Goal: Task Accomplishment & Management: Complete application form

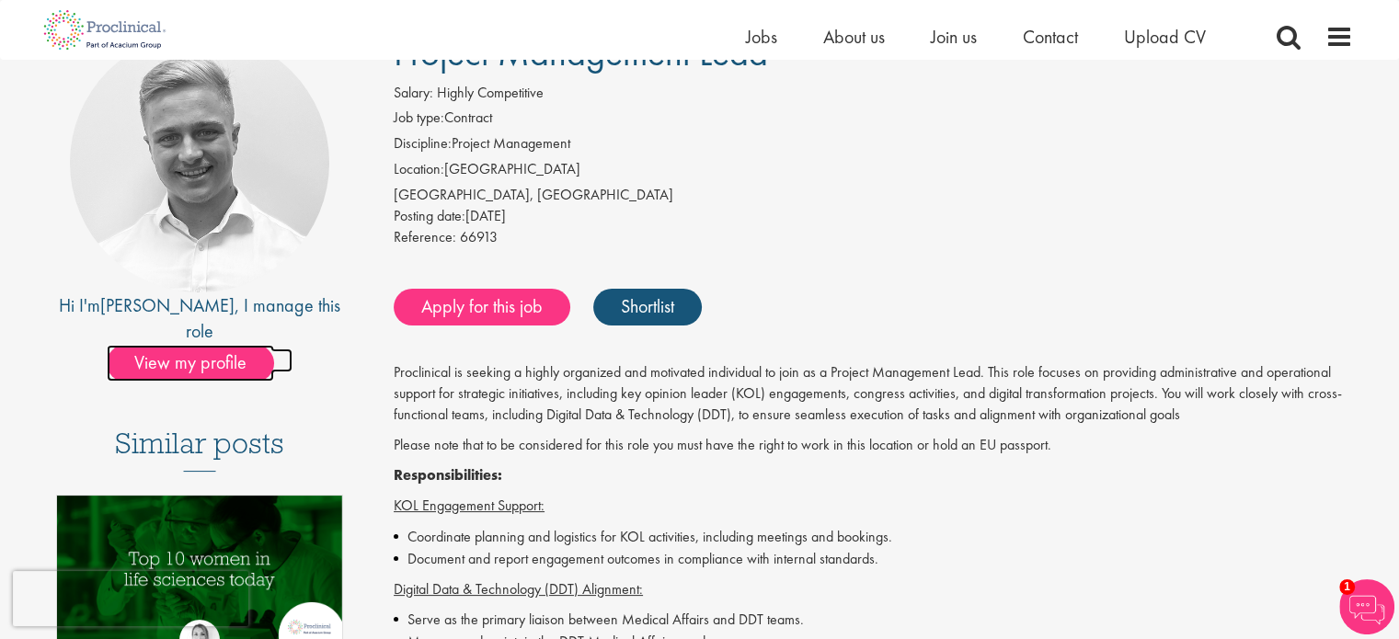
scroll to position [184, 0]
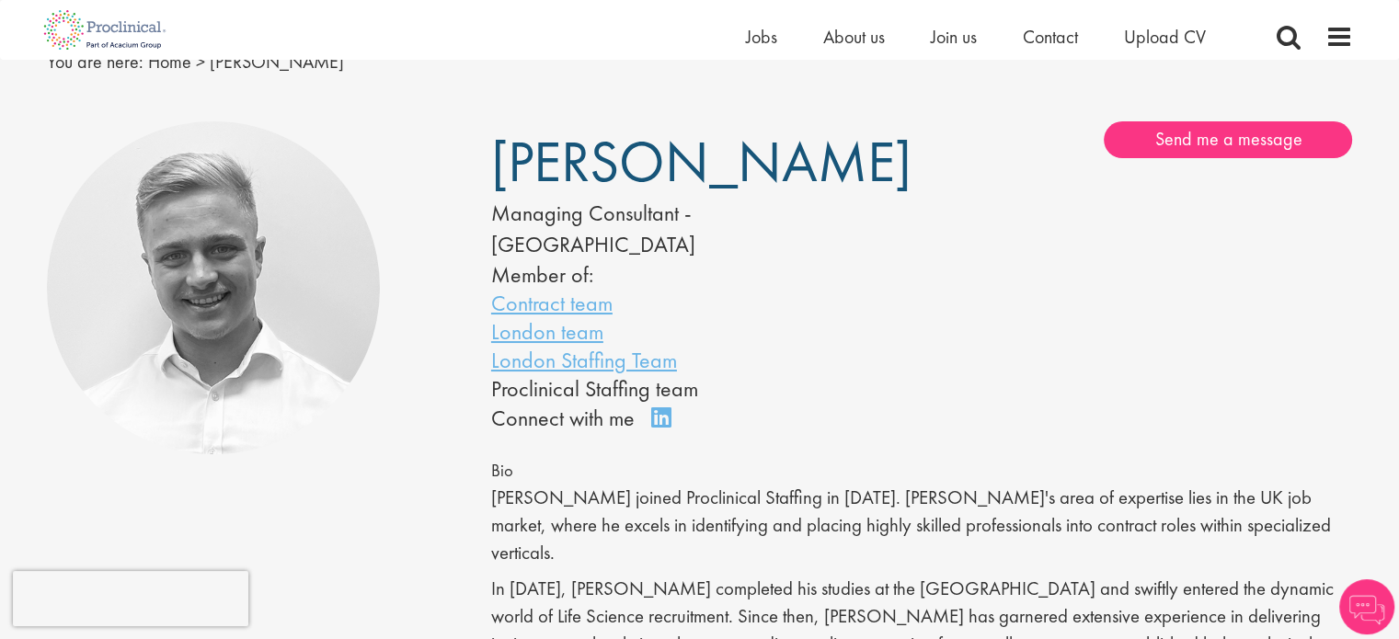
scroll to position [92, 0]
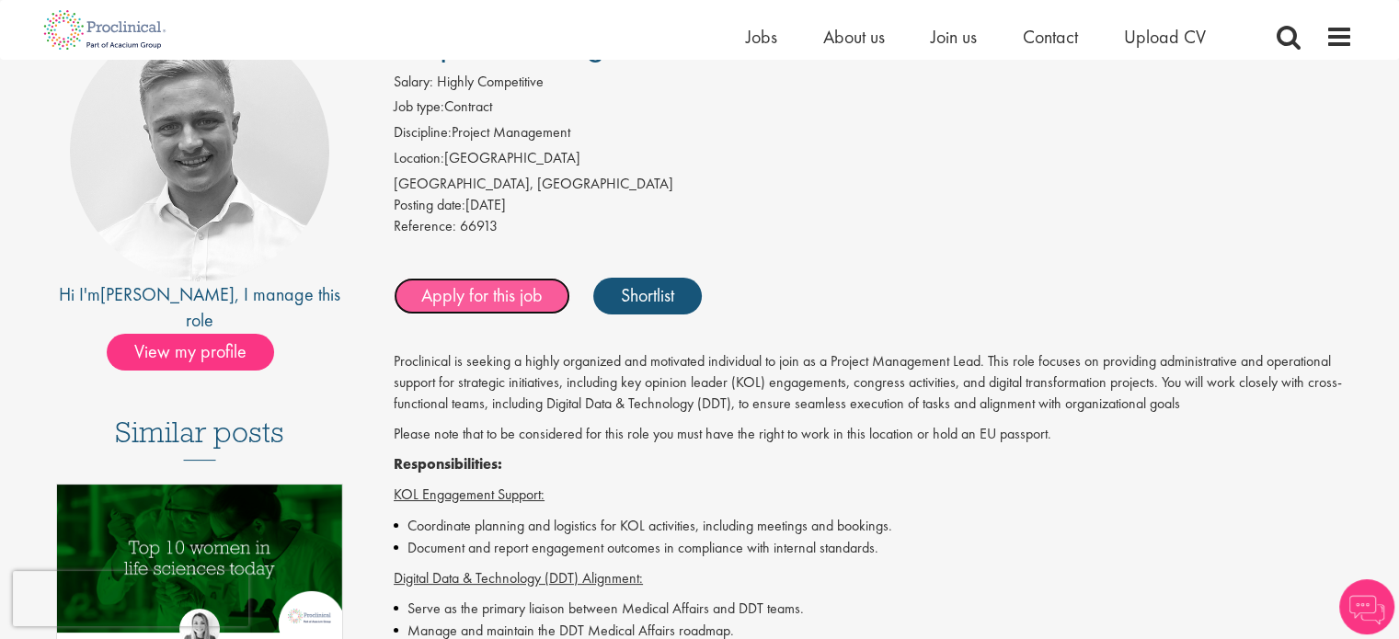
drag, startPoint x: 0, startPoint y: 0, endPoint x: 450, endPoint y: 311, distance: 546.7
click at [450, 311] on link "Apply for this job" at bounding box center [482, 296] width 177 height 37
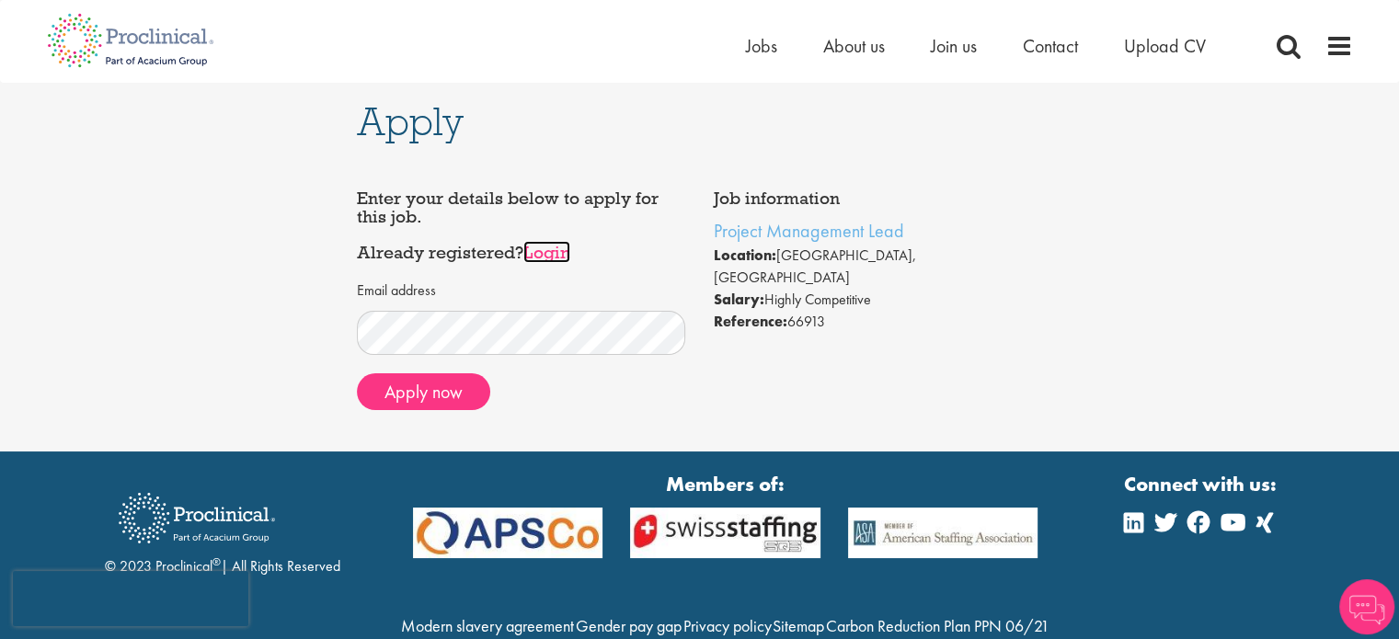
click at [556, 257] on link "Login" at bounding box center [546, 252] width 47 height 22
click at [376, 390] on button "Apply now" at bounding box center [423, 391] width 133 height 37
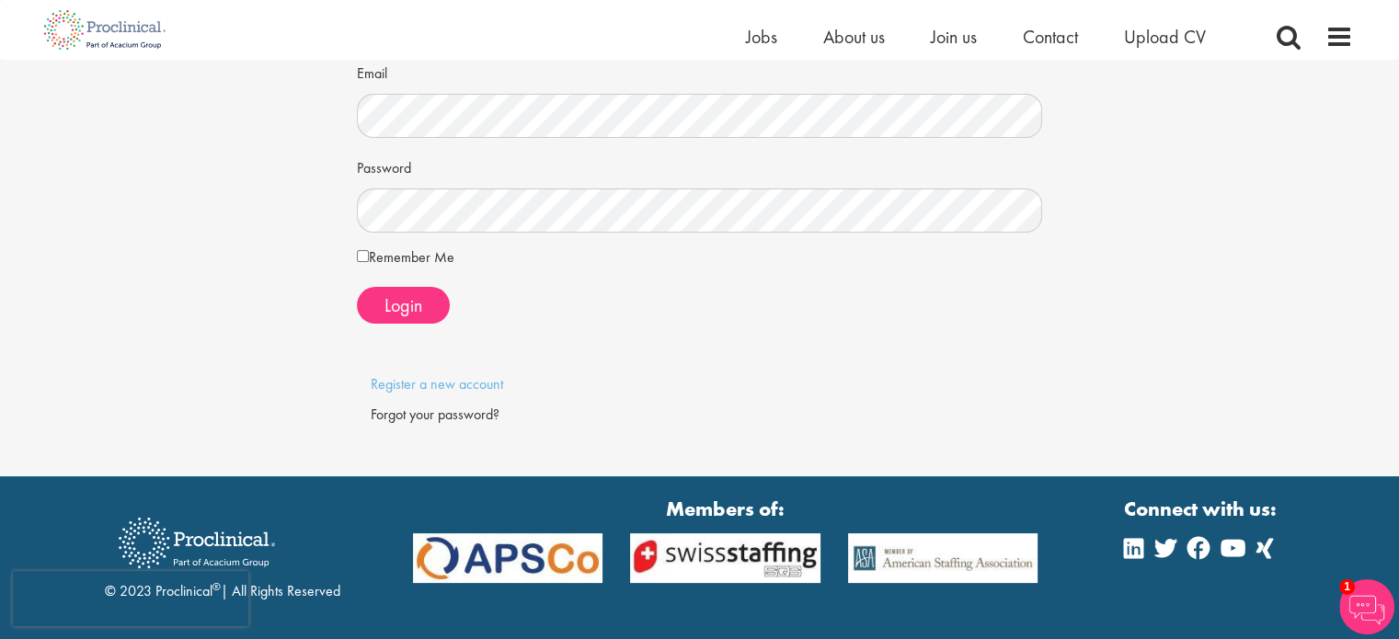
scroll to position [184, 0]
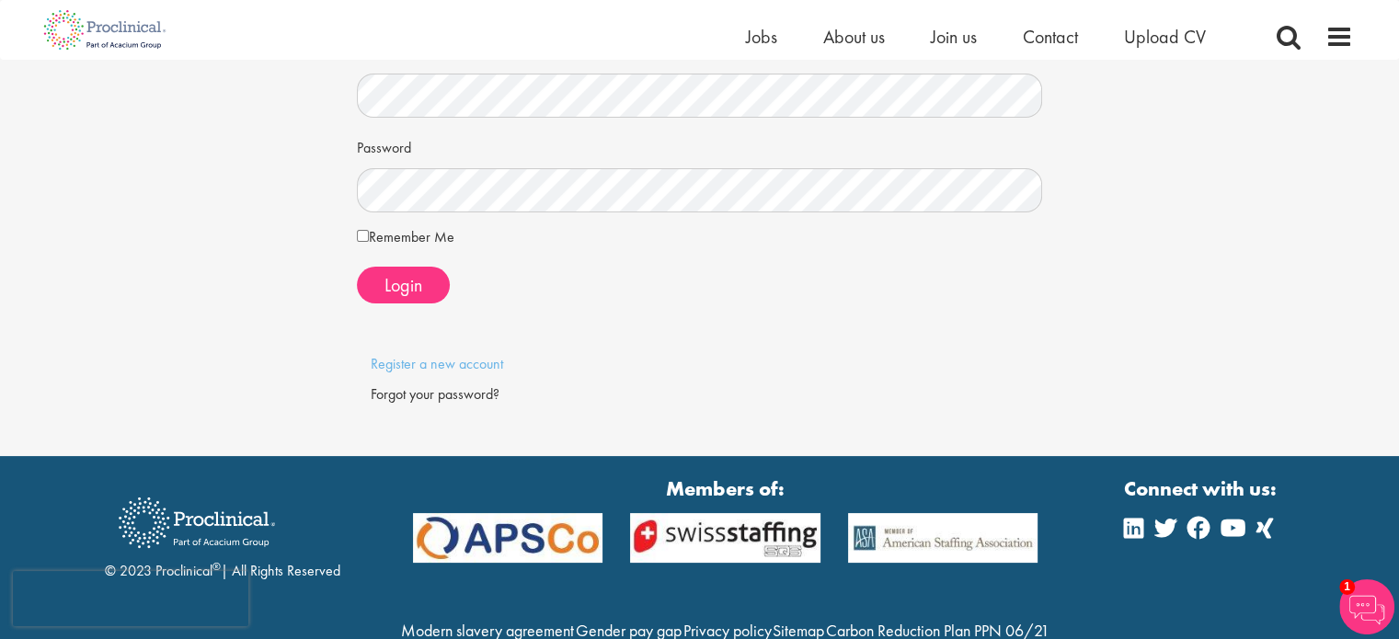
click at [393, 349] on div at bounding box center [700, 335] width 714 height 37
click at [386, 363] on link "Register a new account" at bounding box center [437, 363] width 132 height 19
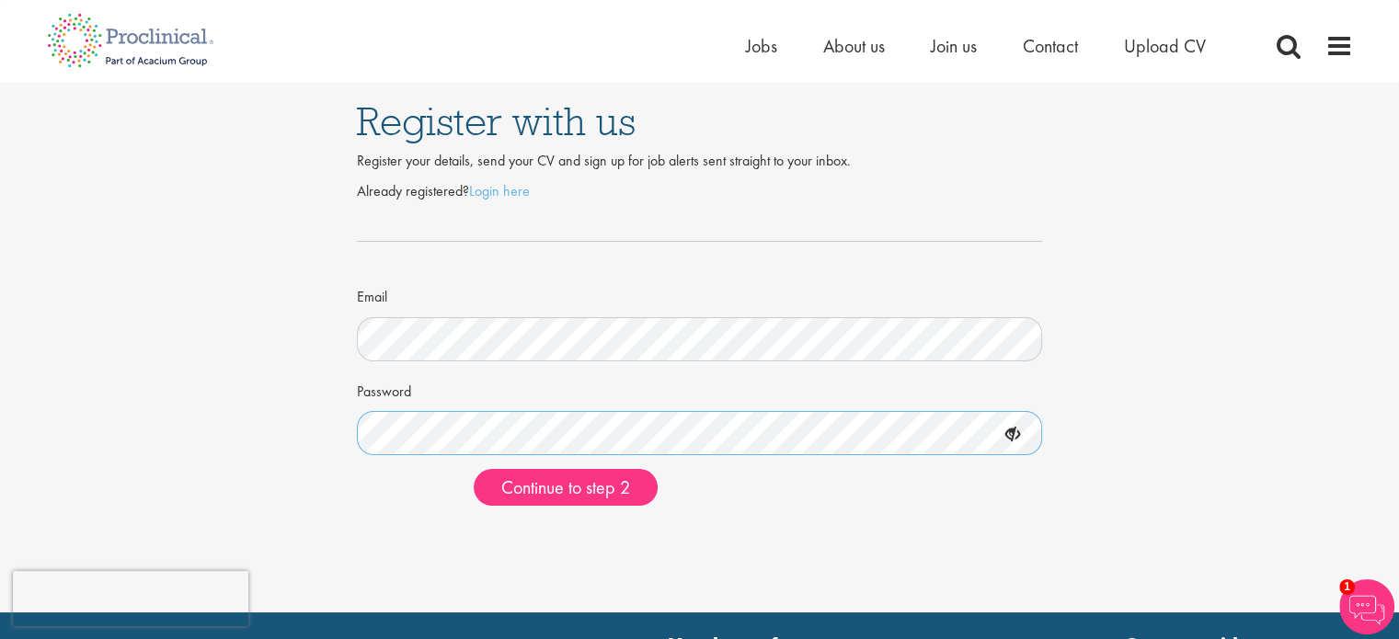
click at [474, 469] on button "Continue to step 2" at bounding box center [566, 487] width 184 height 37
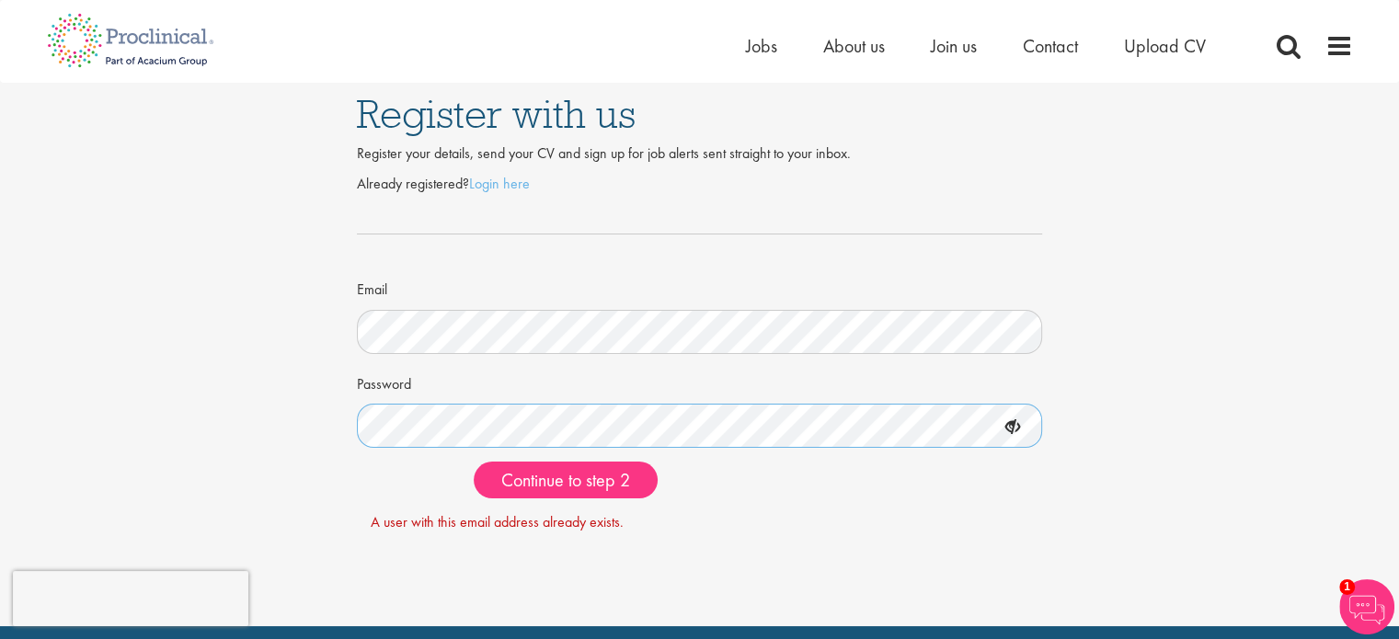
scroll to position [4, 0]
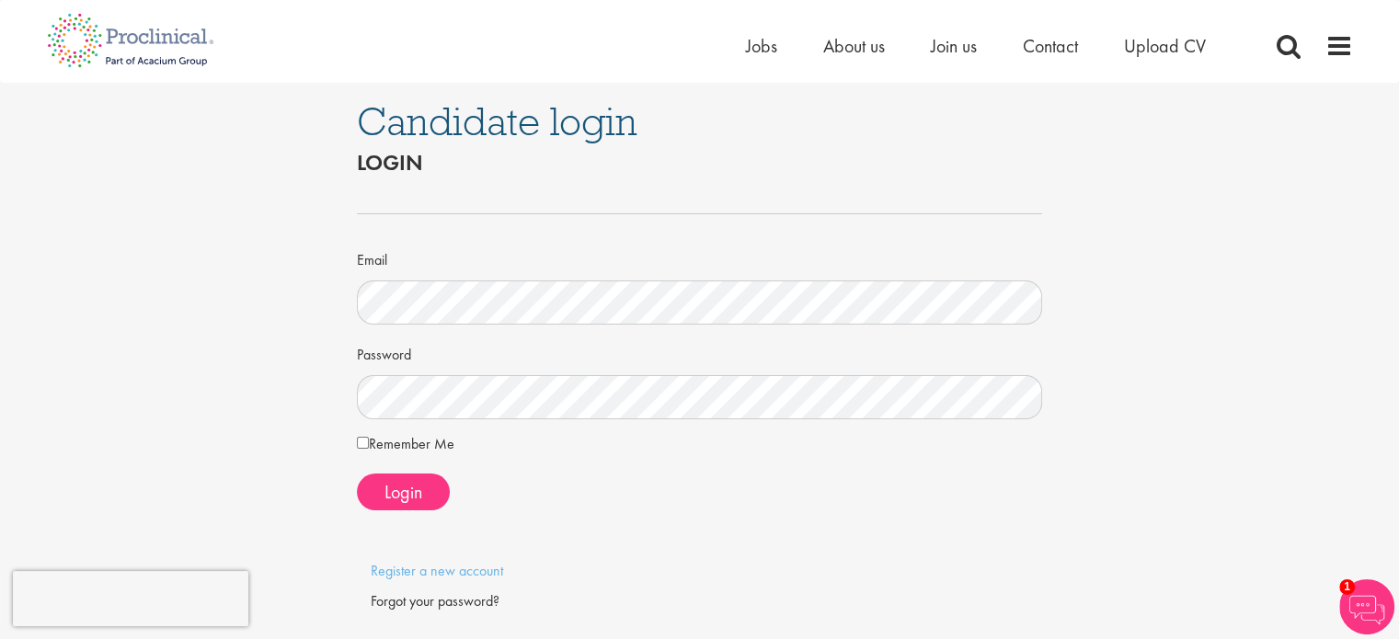
click at [409, 435] on label "Remember Me" at bounding box center [405, 444] width 97 height 22
click at [401, 480] on span "Login" at bounding box center [403, 492] width 38 height 24
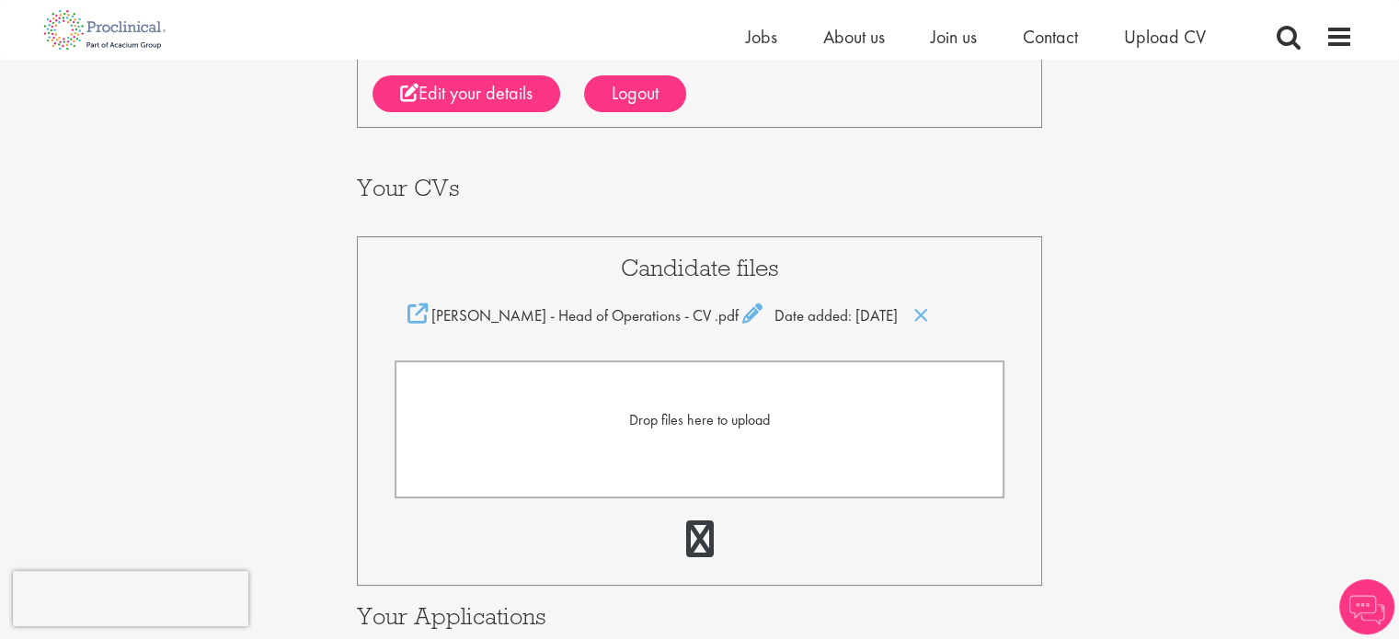
scroll to position [276, 0]
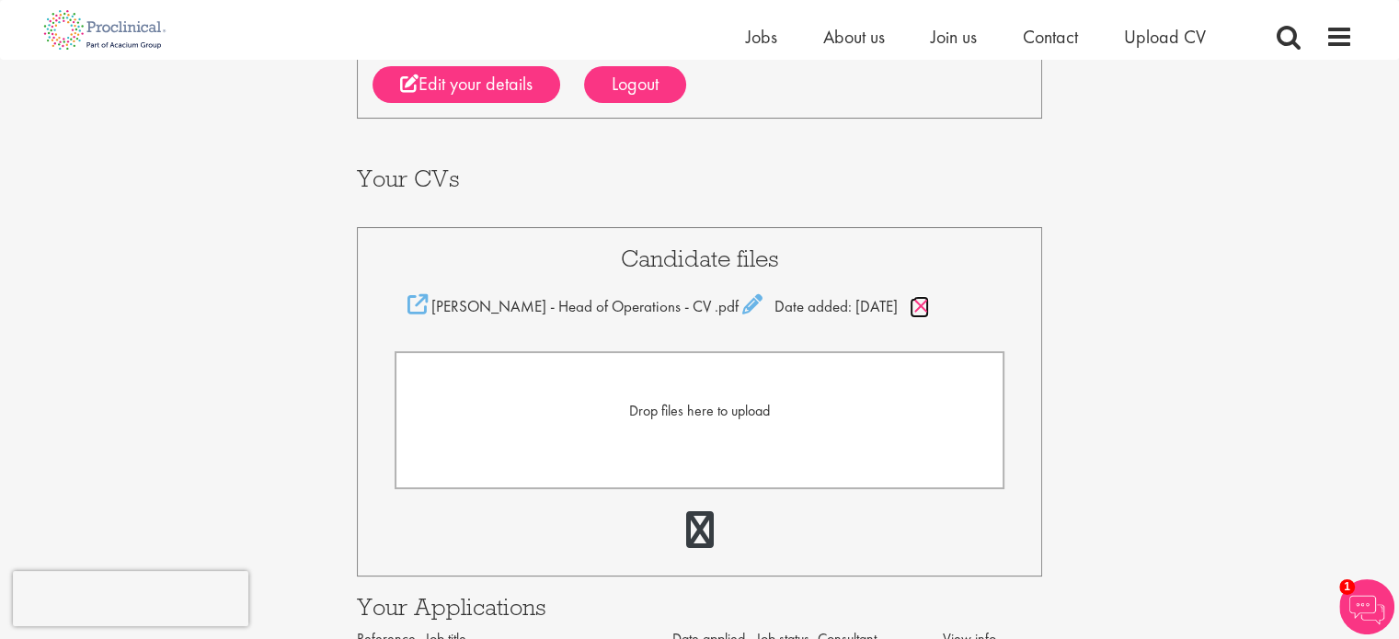
click at [913, 307] on icon at bounding box center [921, 306] width 16 height 20
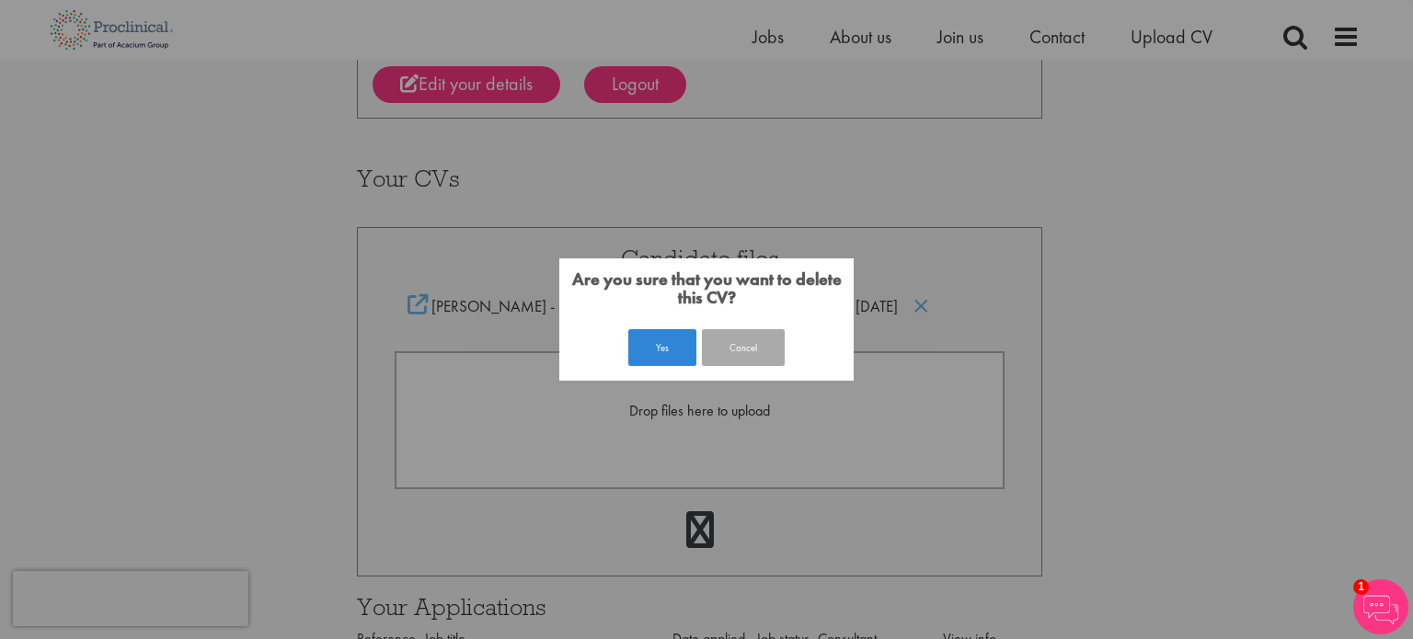
click at [680, 367] on div "Yes Cancel" at bounding box center [705, 348] width 163 height 43
click at [670, 343] on button "Yes" at bounding box center [662, 347] width 68 height 37
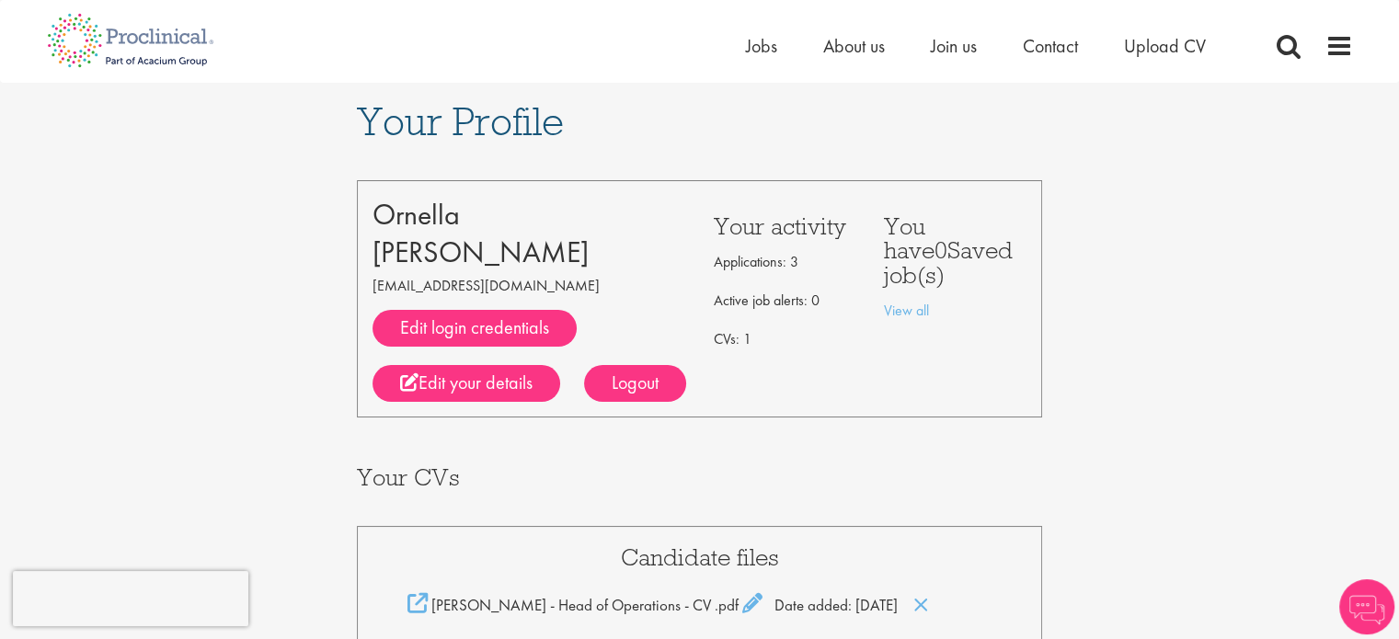
drag, startPoint x: 739, startPoint y: 258, endPoint x: 853, endPoint y: 274, distance: 115.2
click at [853, 274] on div "Your activity Applications: 3 Active job alerts: 0 CVs: 1" at bounding box center [785, 299] width 170 height 206
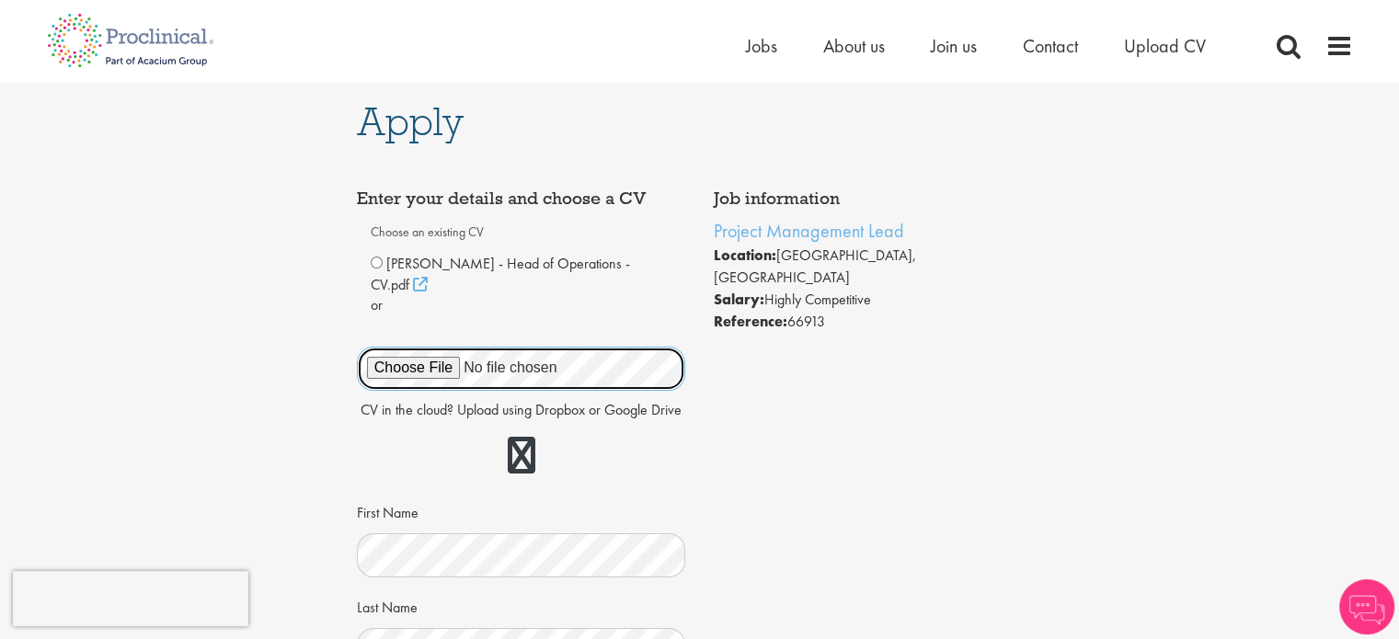
click at [353, 276] on div "Apply Job information Project Management Lead Location: [GEOGRAPHIC_DATA], [GEO…" at bounding box center [700, 636] width 714 height 1106
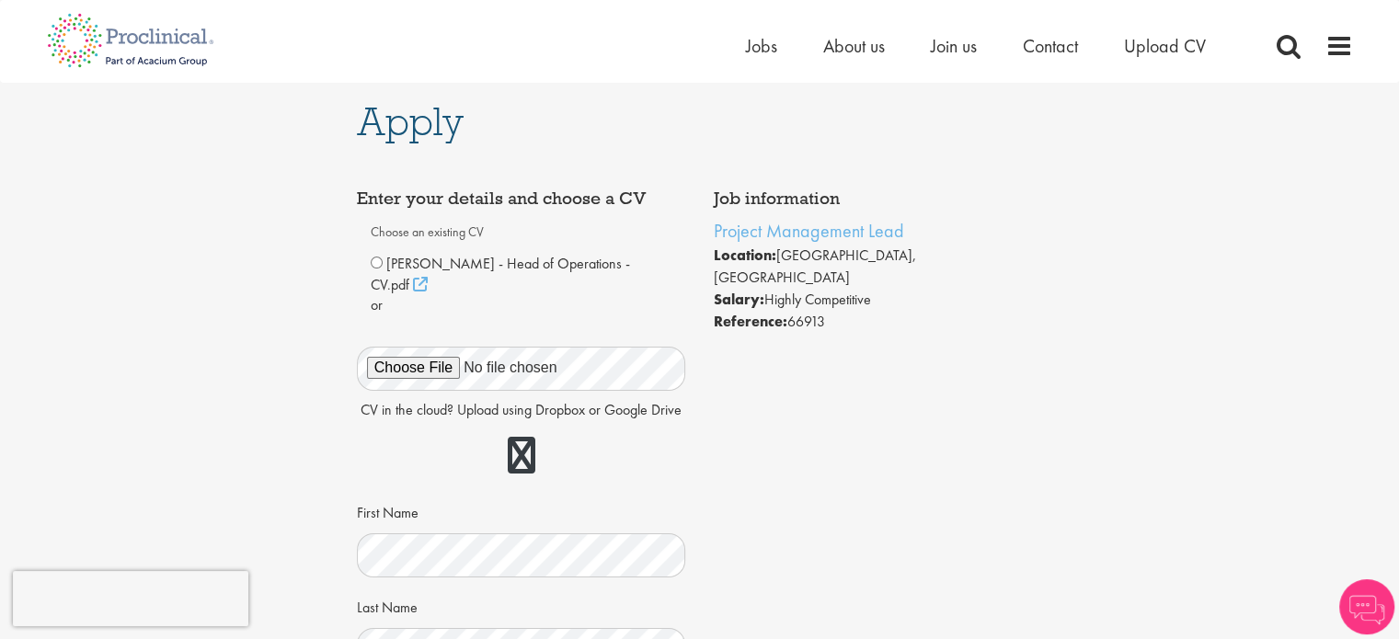
click at [383, 260] on div "[PERSON_NAME] - Head of Operations - CV.pdf" at bounding box center [522, 274] width 302 height 43
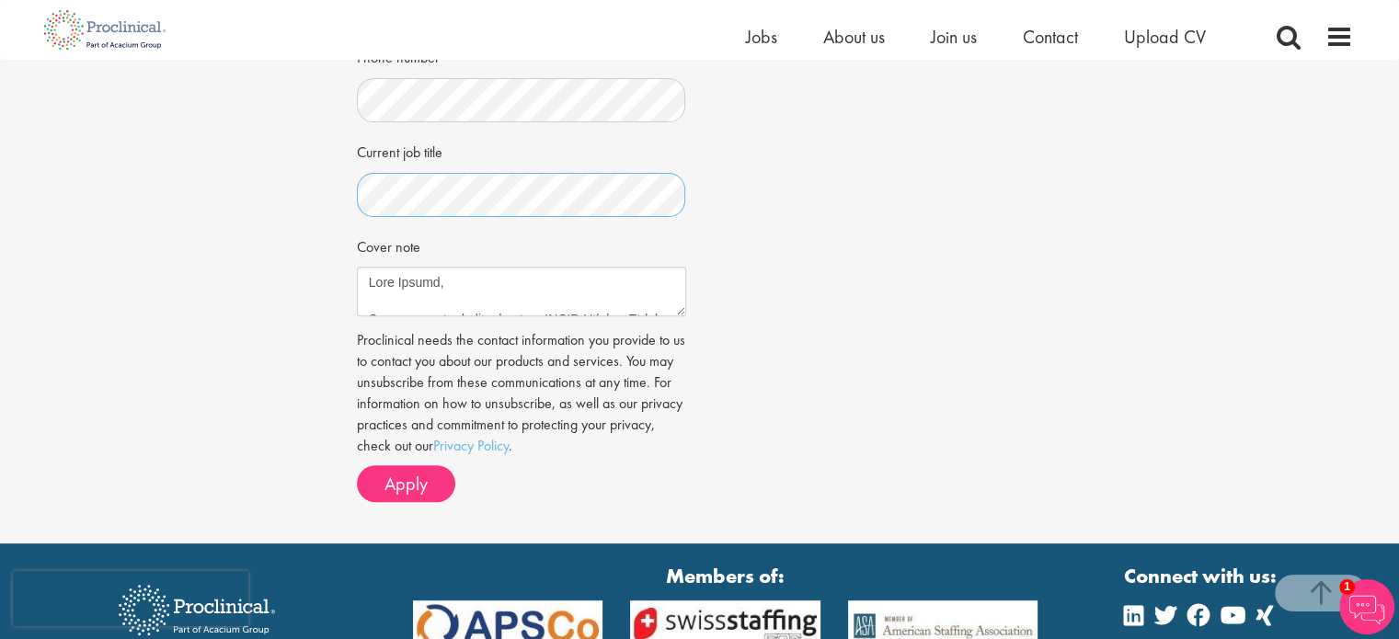
scroll to position [644, 0]
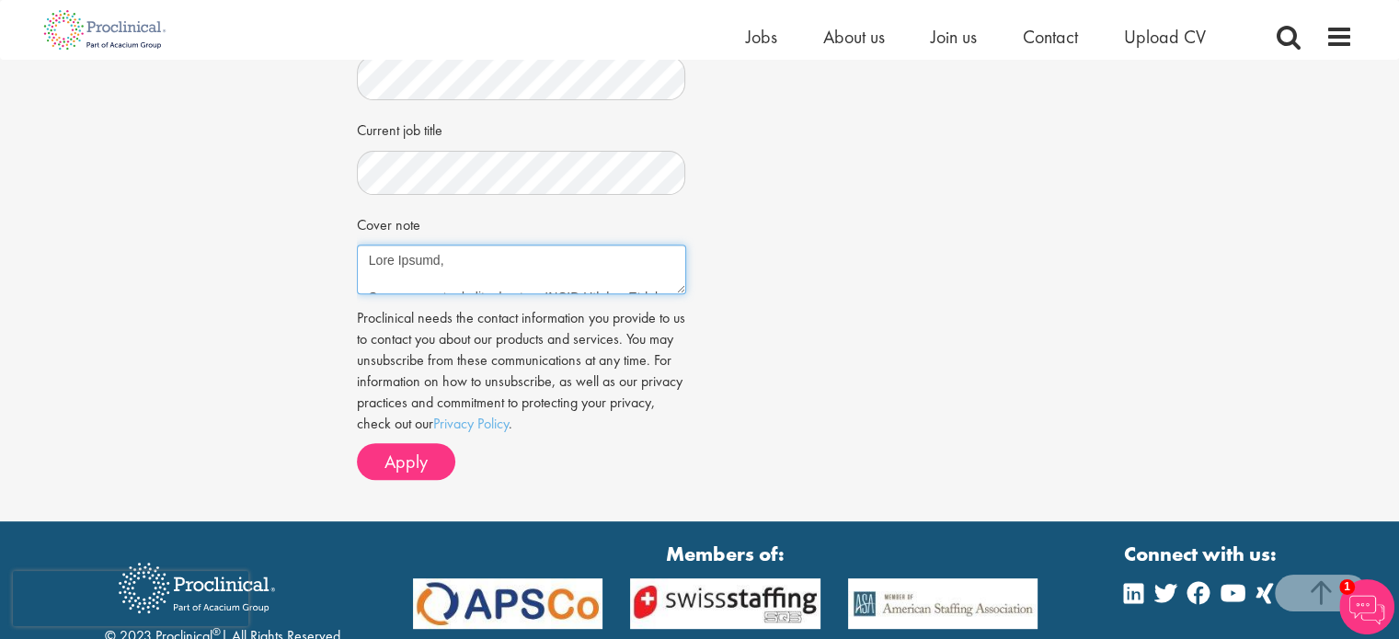
click at [435, 245] on textarea "Cover note" at bounding box center [521, 270] width 329 height 50
drag, startPoint x: 367, startPoint y: 235, endPoint x: 785, endPoint y: 378, distance: 441.5
click at [785, 378] on div "Job information Project Management Lead Location: [GEOGRAPHIC_DATA], [GEOGRAPHI…" at bounding box center [700, 3] width 714 height 980
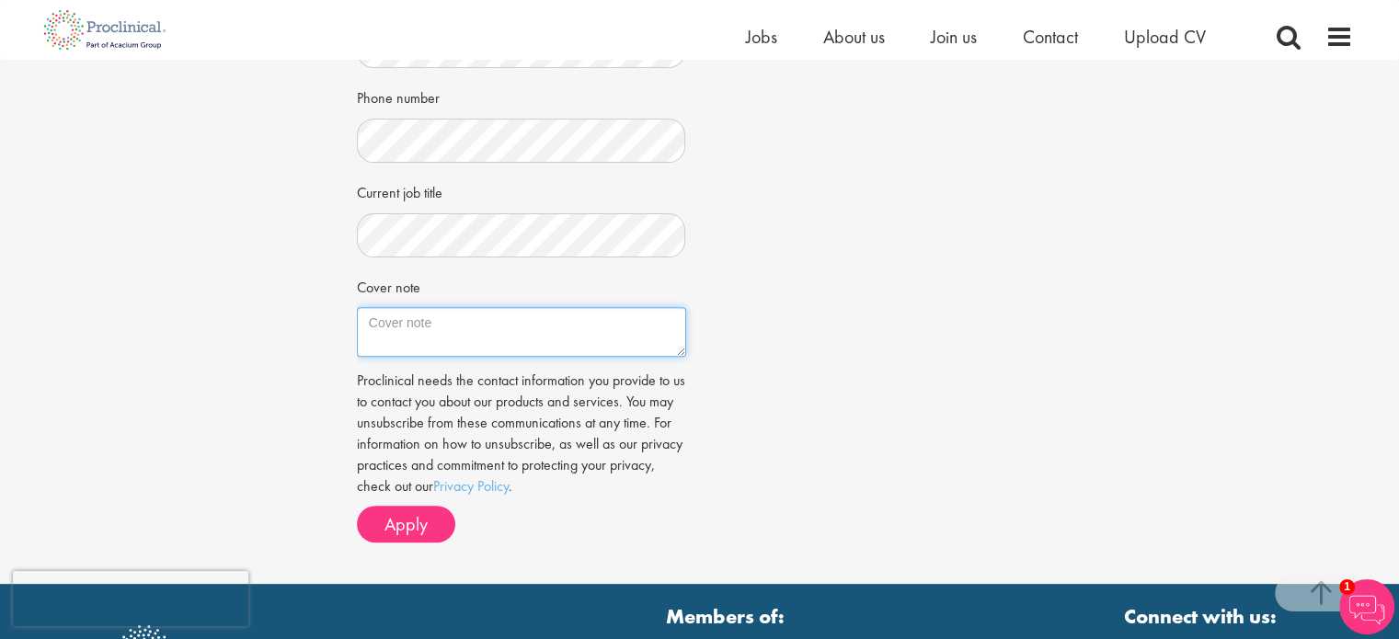
scroll to position [644, 0]
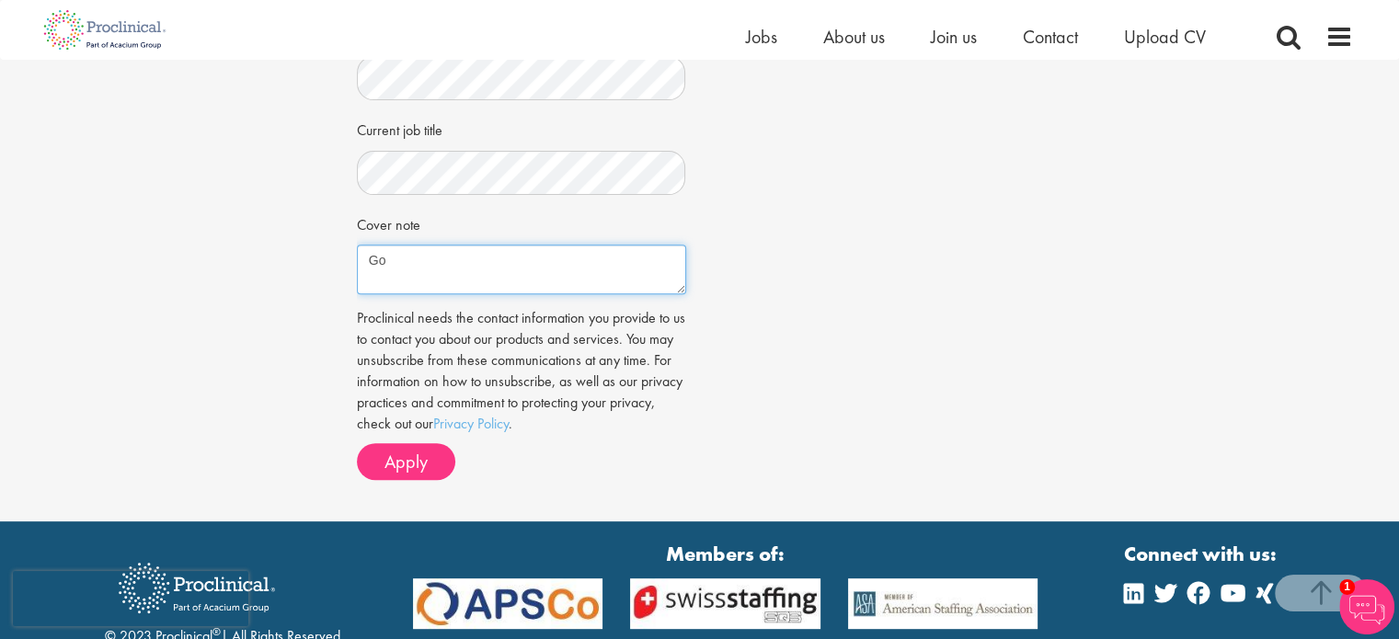
type textarea "G"
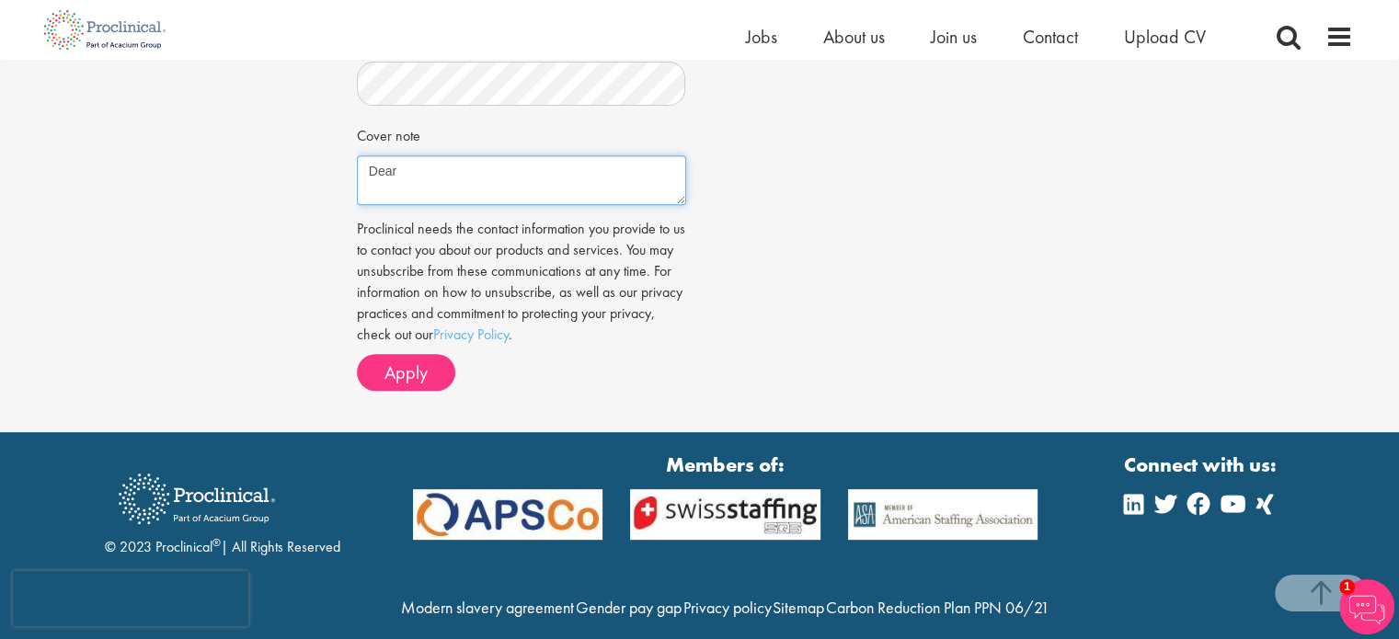
scroll to position [681, 0]
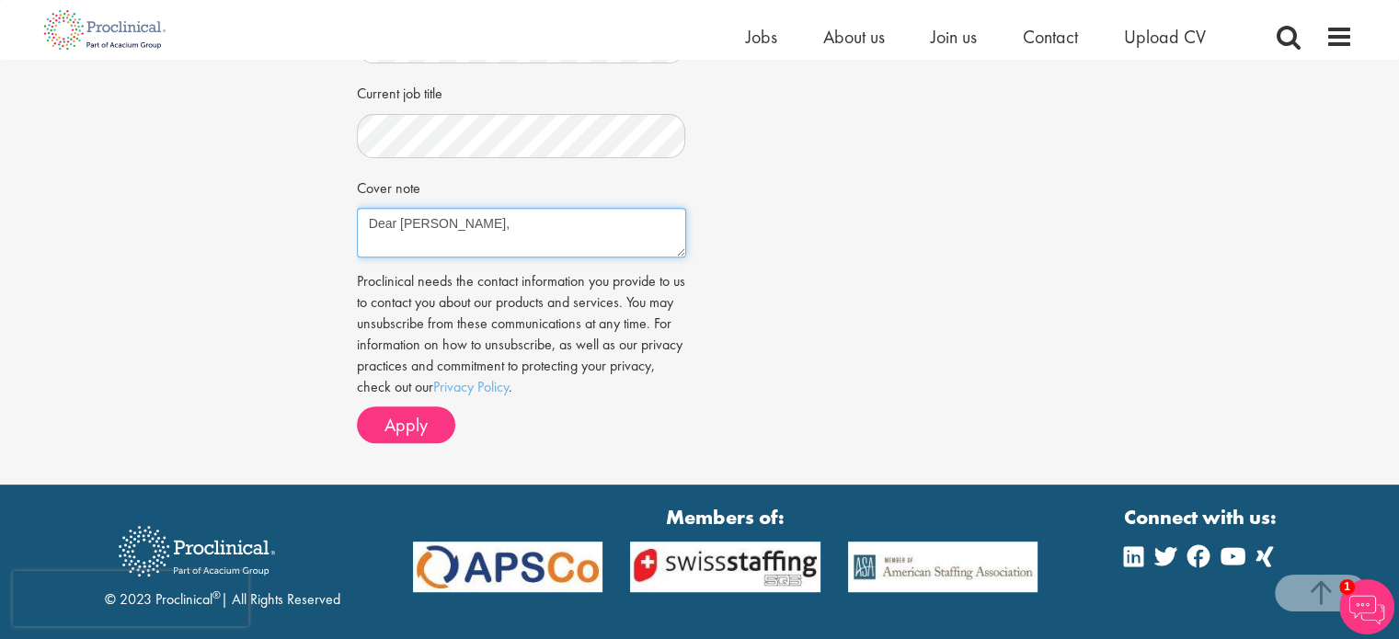
paste textarea "With over seven years of experience leading multidisciplinary teams and managin…"
click at [613, 220] on textarea "Cover note" at bounding box center [521, 233] width 329 height 50
click at [490, 223] on textarea "Cover note" at bounding box center [521, 233] width 329 height 50
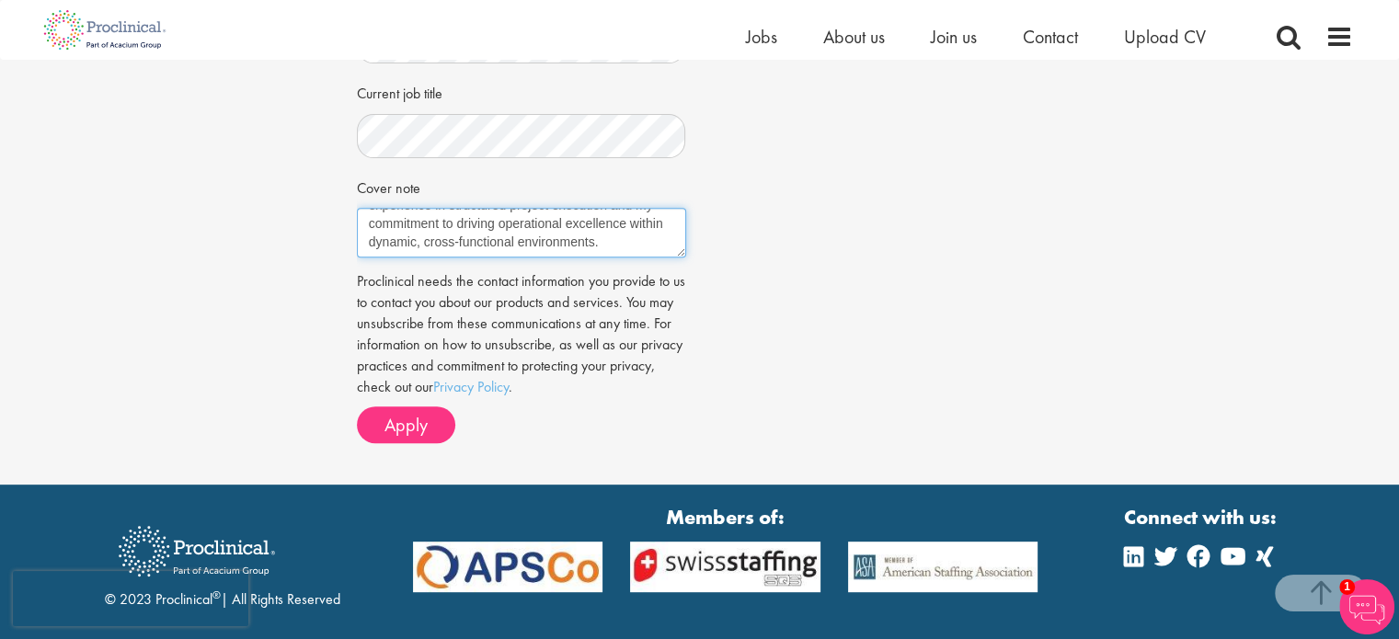
scroll to position [258, 0]
click at [537, 213] on textarea "Cover note" at bounding box center [521, 233] width 329 height 50
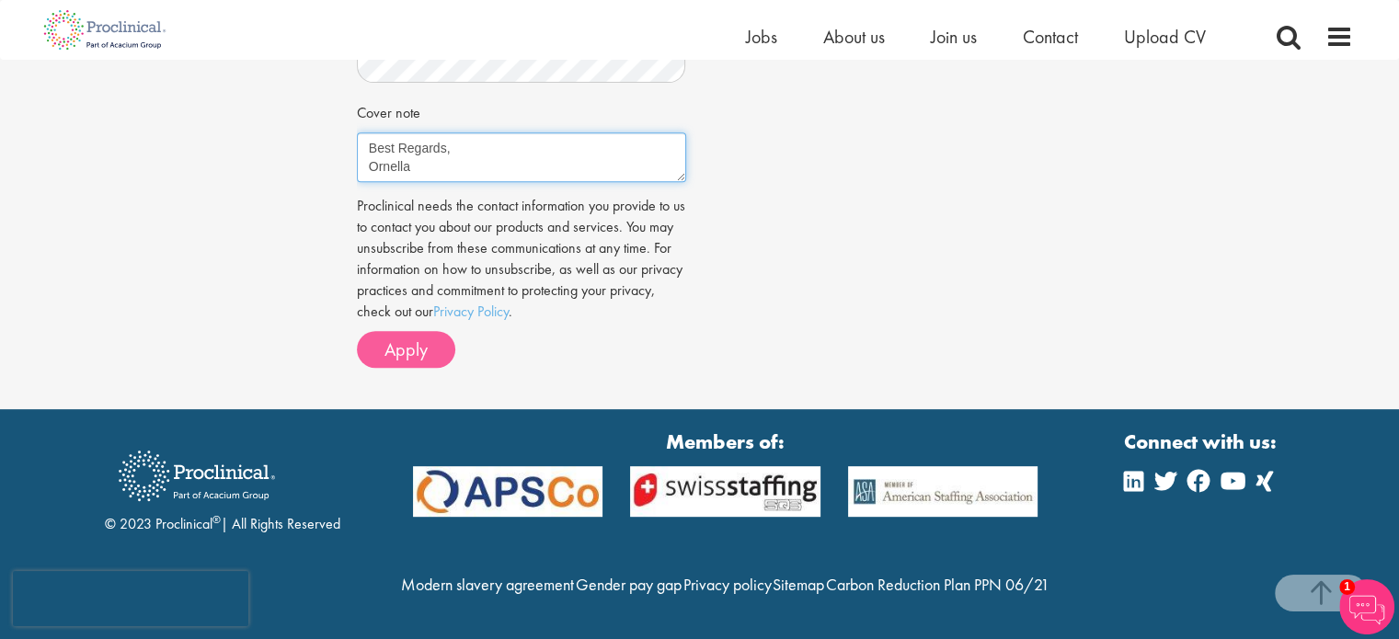
scroll to position [773, 0]
type textarea "Dear [PERSON_NAME], With over seven years of experience leading multidisciplina…"
click at [407, 338] on span "Apply" at bounding box center [405, 350] width 43 height 24
